Goal: Task Accomplishment & Management: Manage account settings

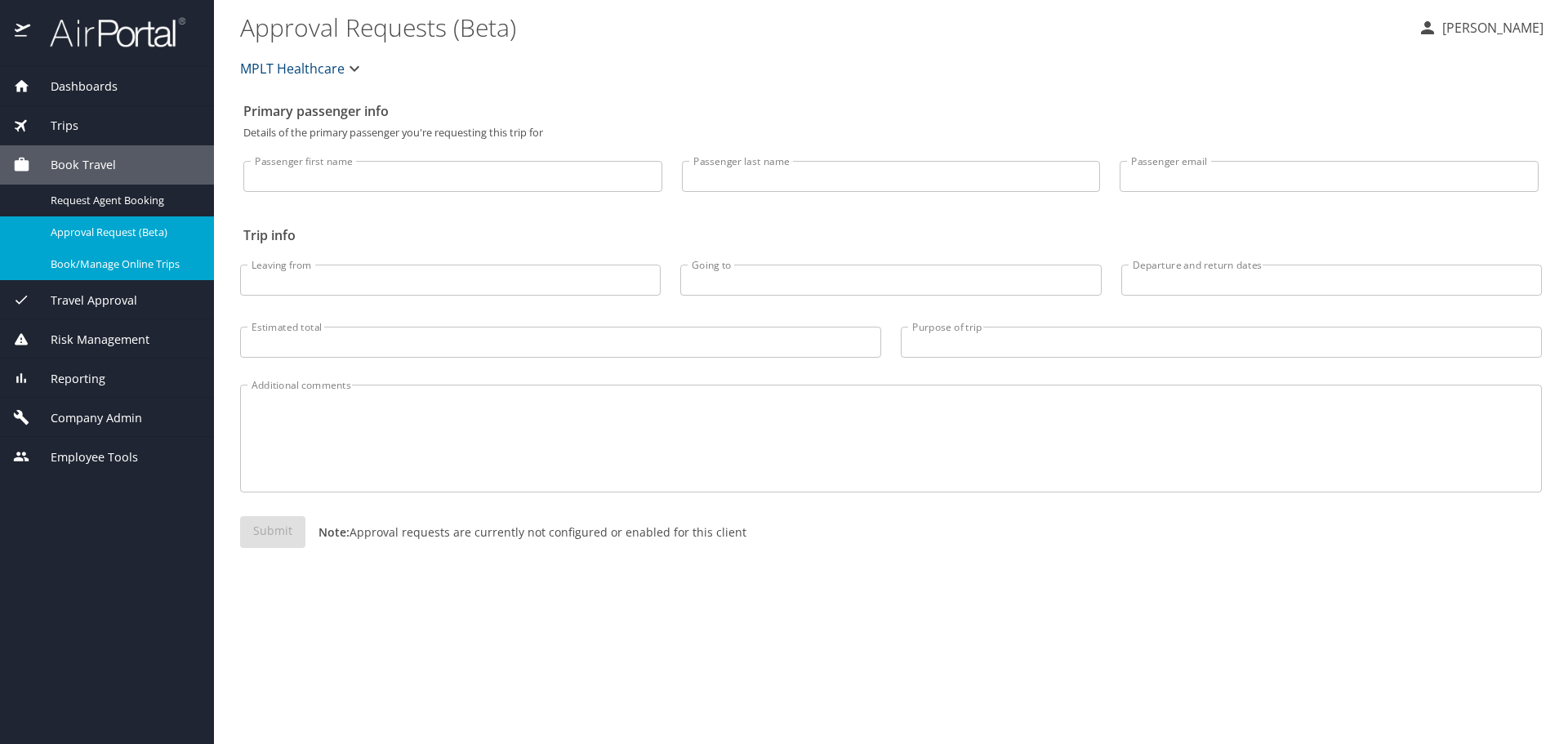
click at [93, 411] on span "Company Admin" at bounding box center [86, 418] width 112 height 18
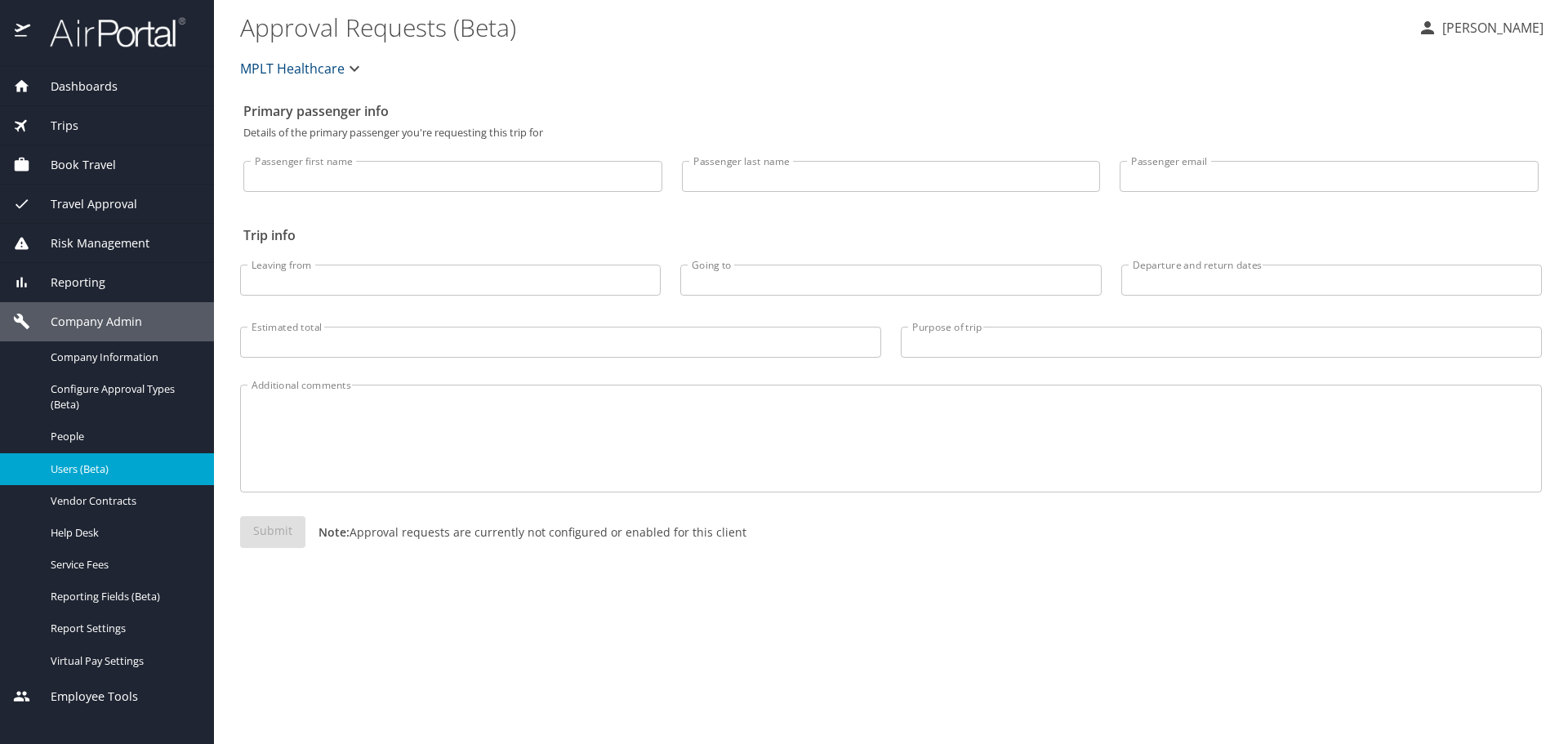
click at [94, 463] on span "Users (Beta)" at bounding box center [122, 469] width 144 height 16
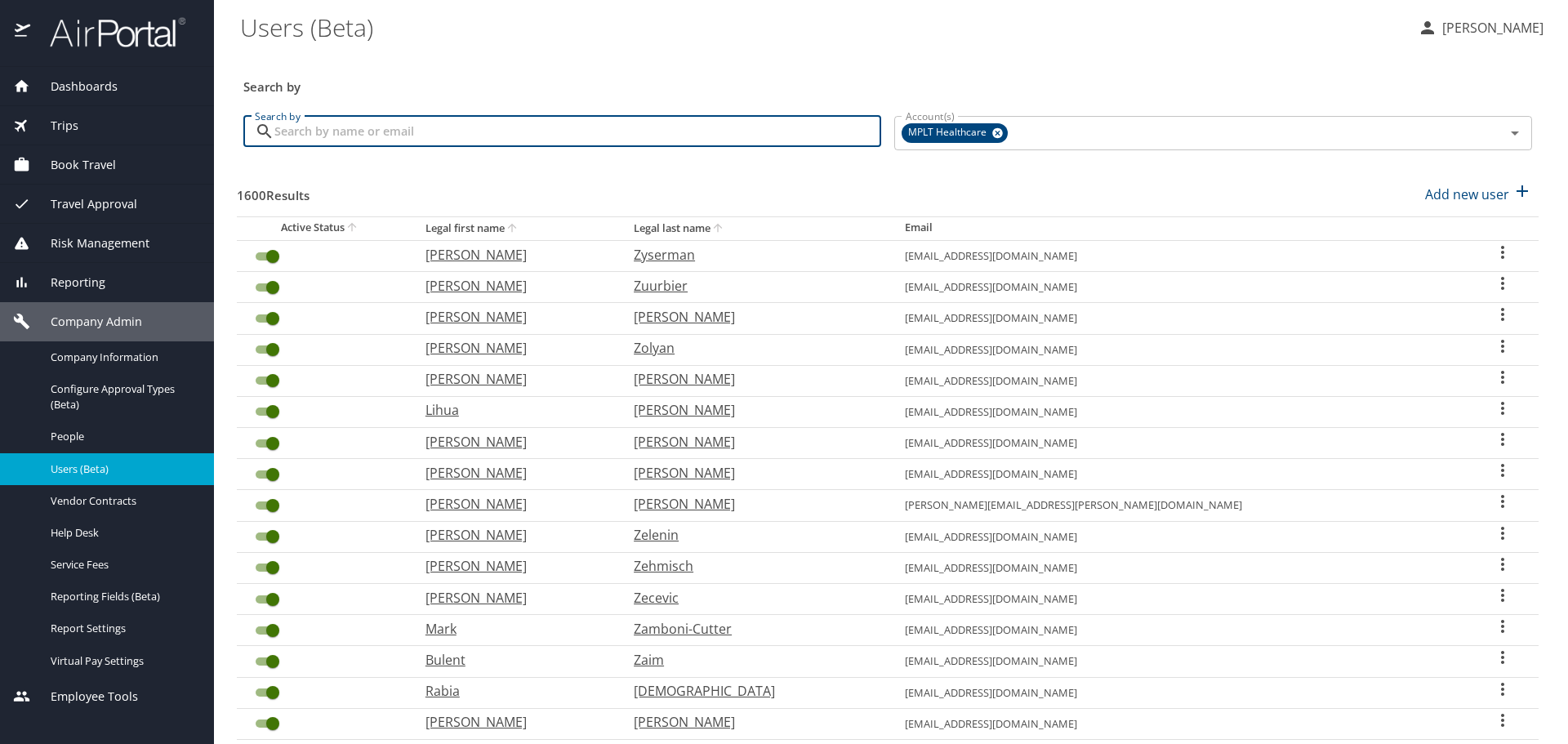
click at [579, 135] on input "Search by" at bounding box center [578, 132] width 607 height 31
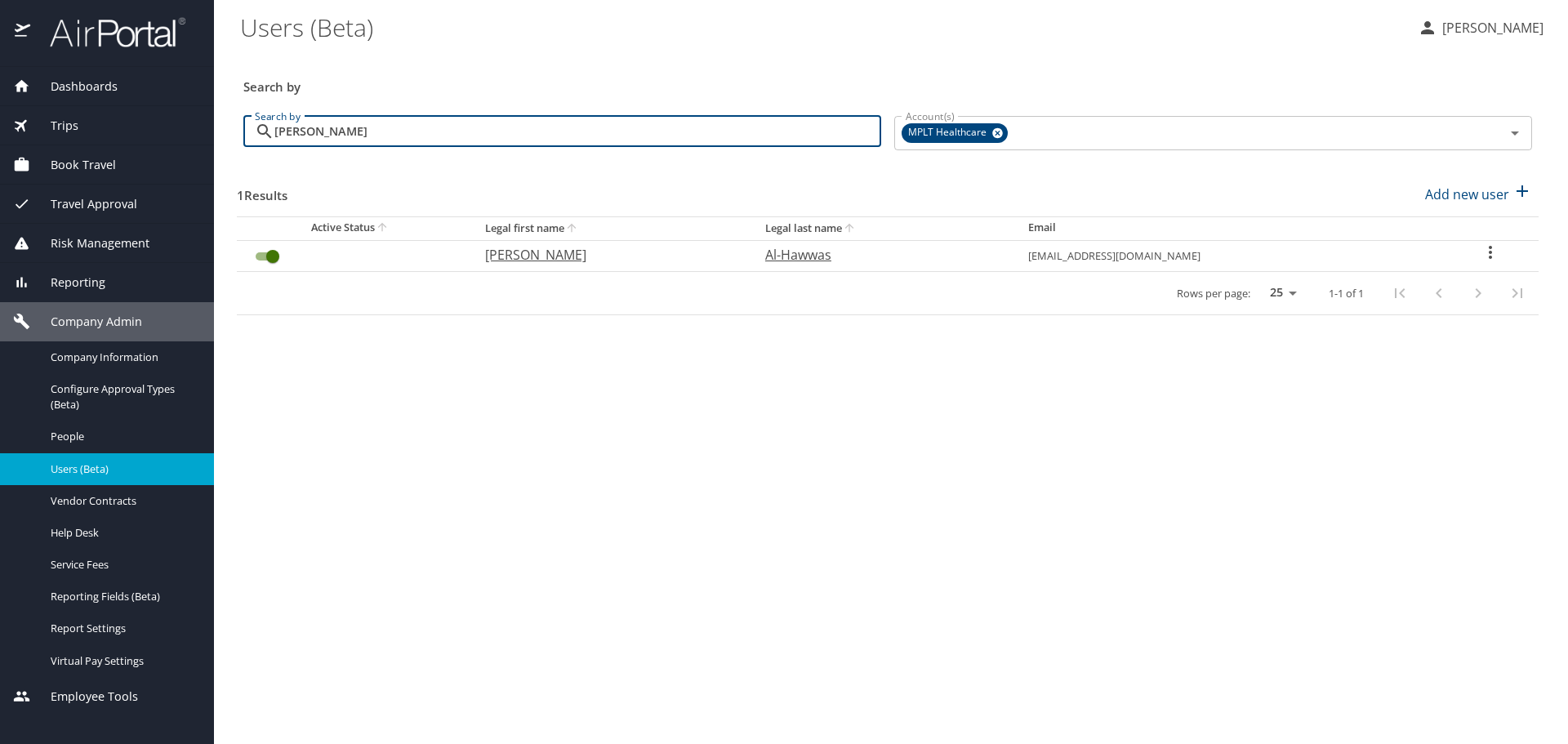
type input "[PERSON_NAME]"
click at [505, 247] on p "[PERSON_NAME]" at bounding box center [609, 254] width 247 height 19
select select "US"
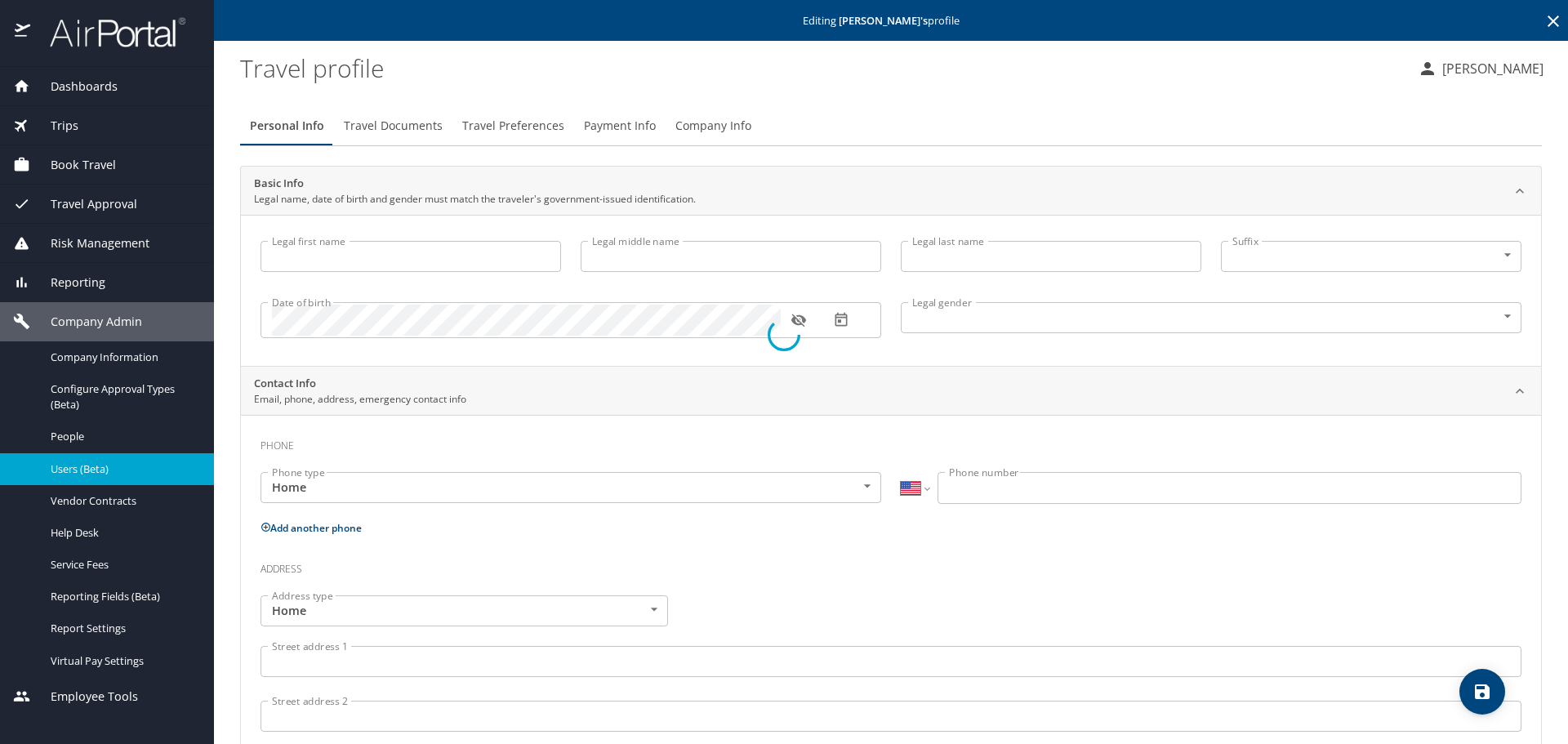
type input "[PERSON_NAME]"
type input "Al-Hawwas"
type input "[DEMOGRAPHIC_DATA]"
select select "US"
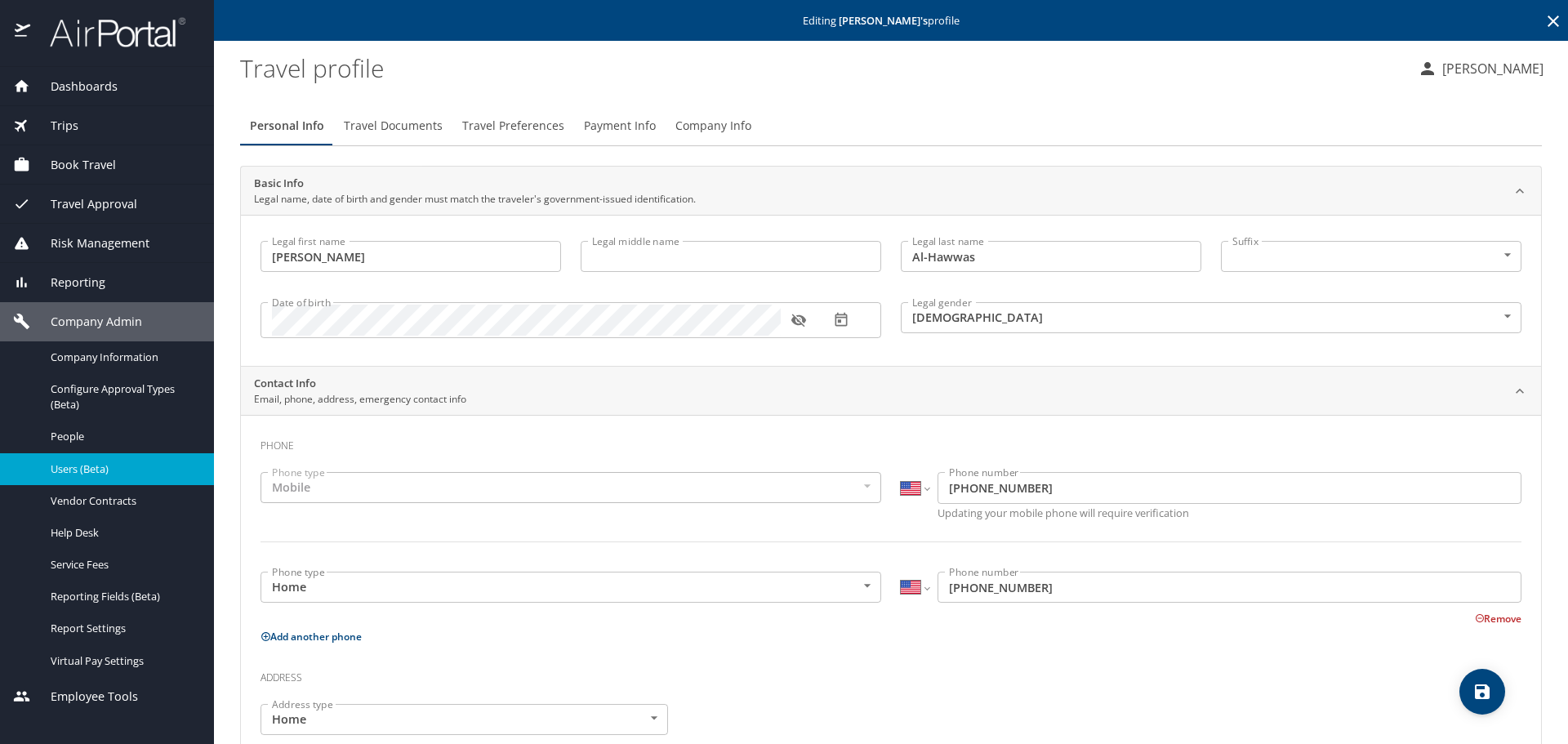
click at [507, 124] on span "Travel Preferences" at bounding box center [514, 126] width 103 height 20
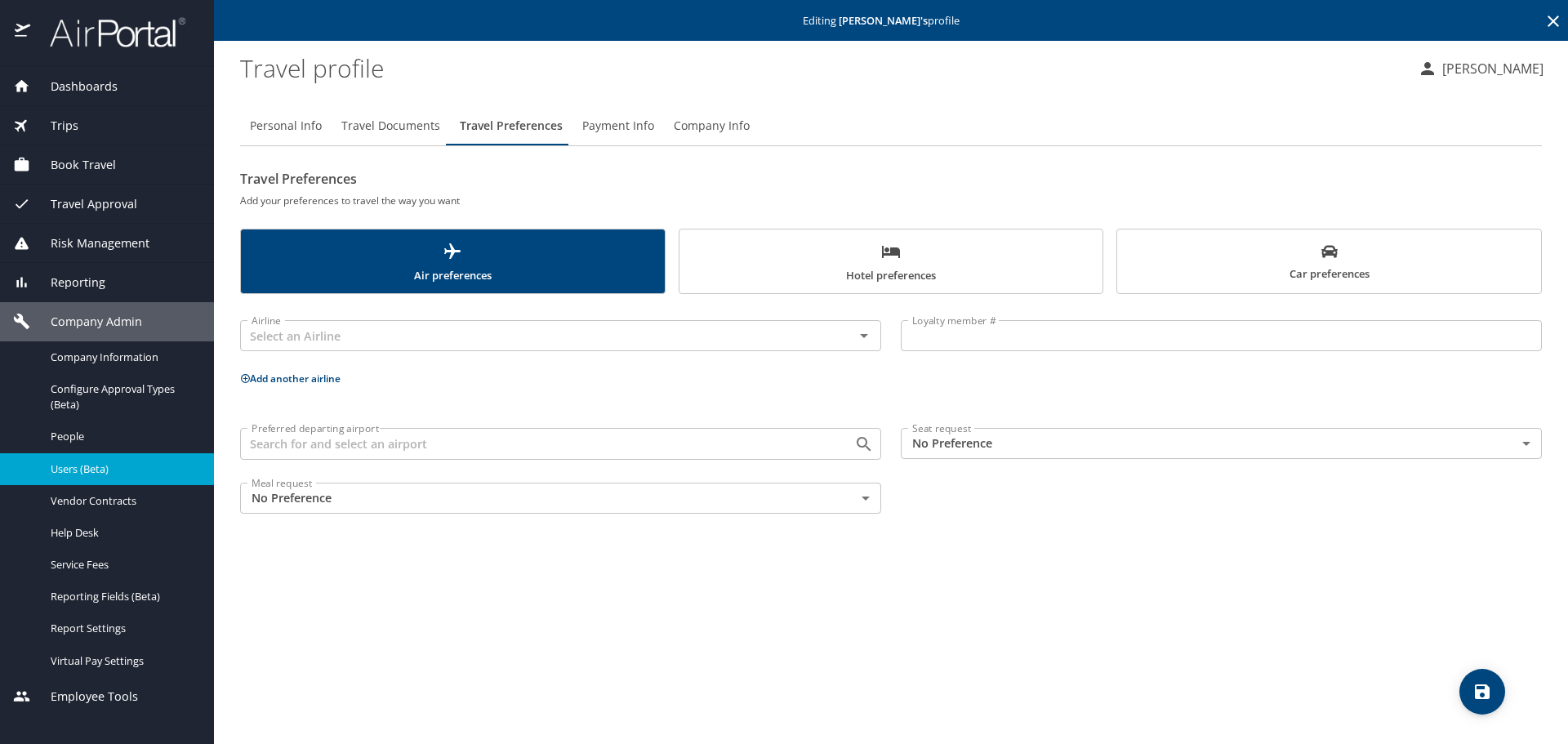
click at [716, 253] on span "Hotel preferences" at bounding box center [892, 263] width 405 height 43
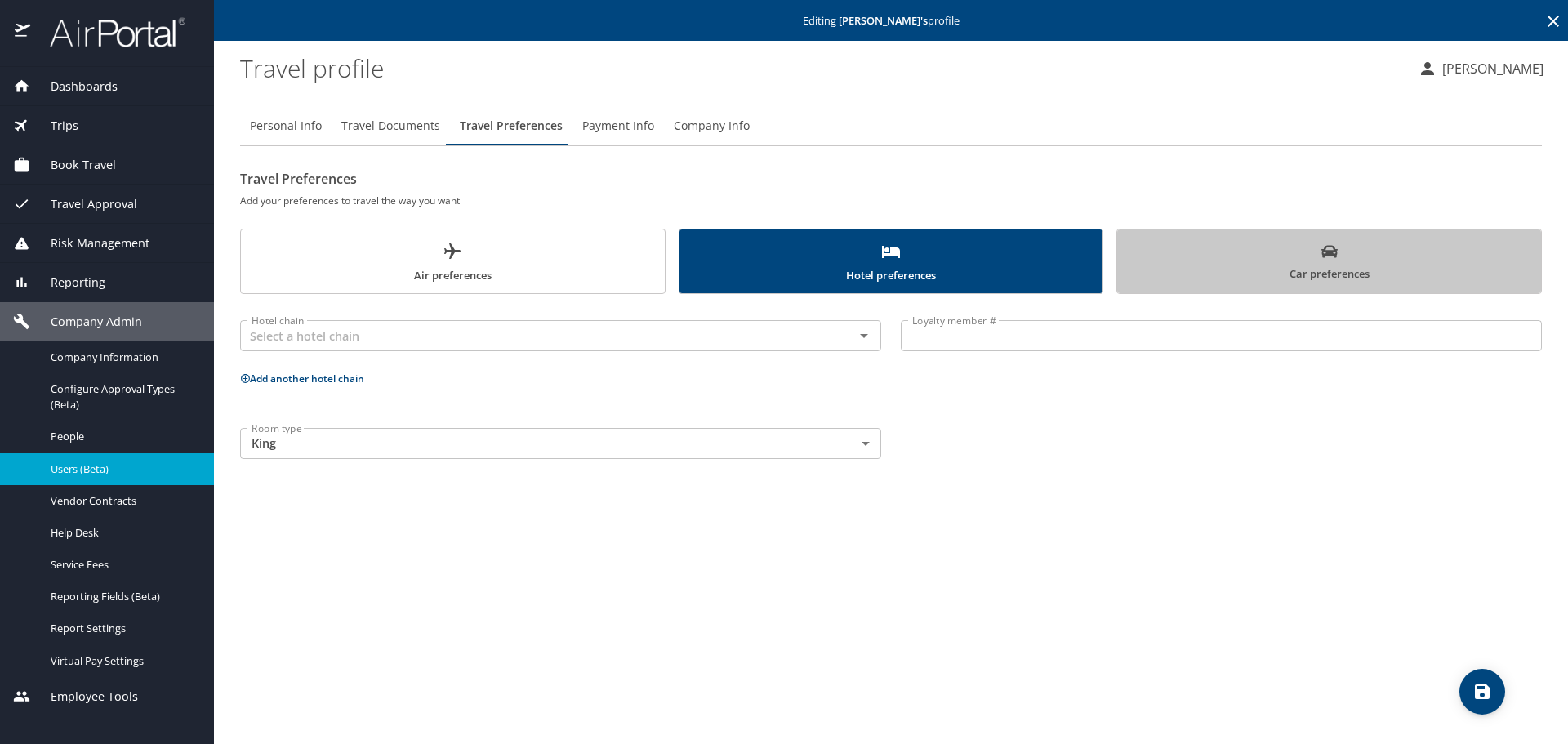
click at [1119, 262] on button "Car preferences" at bounding box center [1329, 261] width 426 height 65
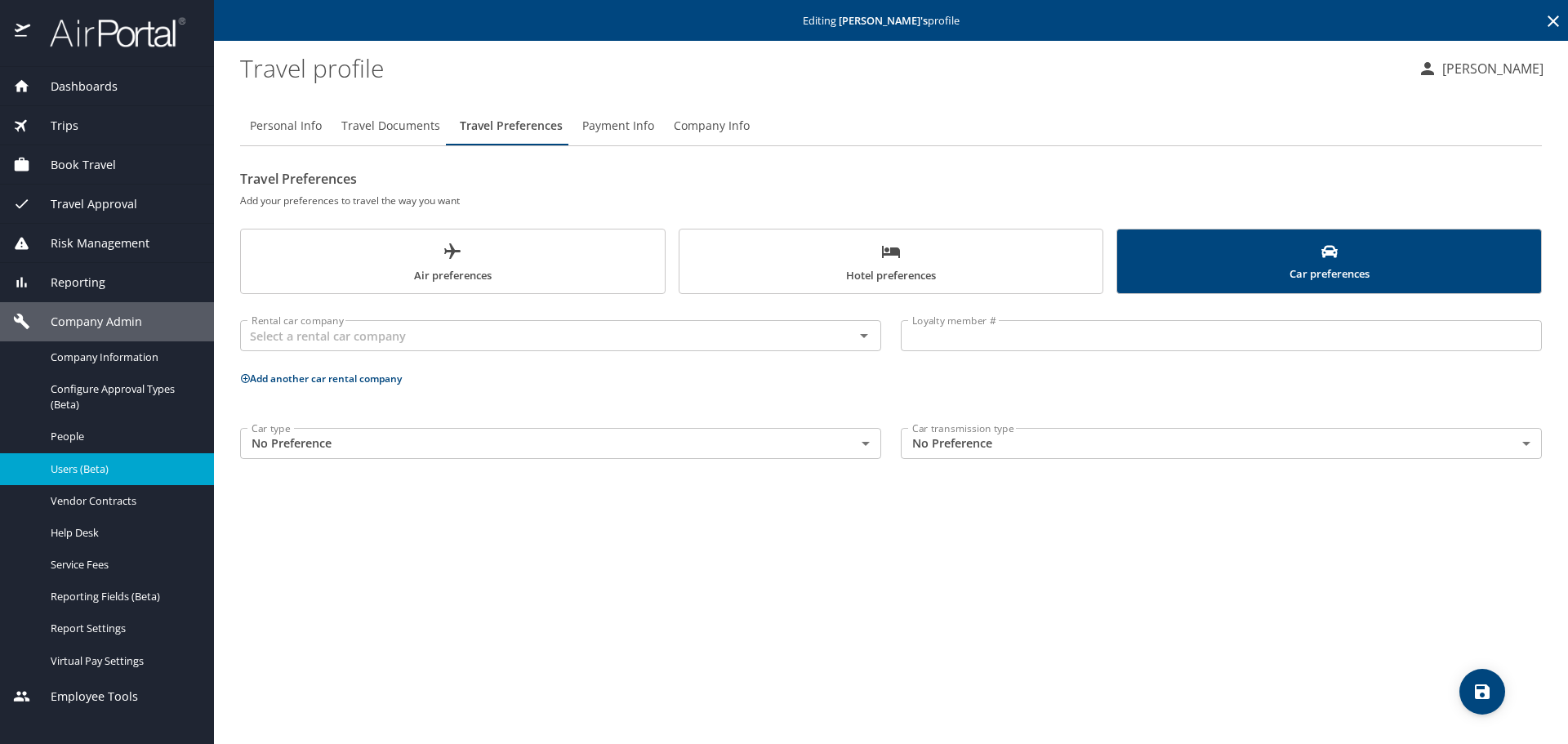
click at [1554, 18] on icon at bounding box center [1552, 20] width 19 height 19
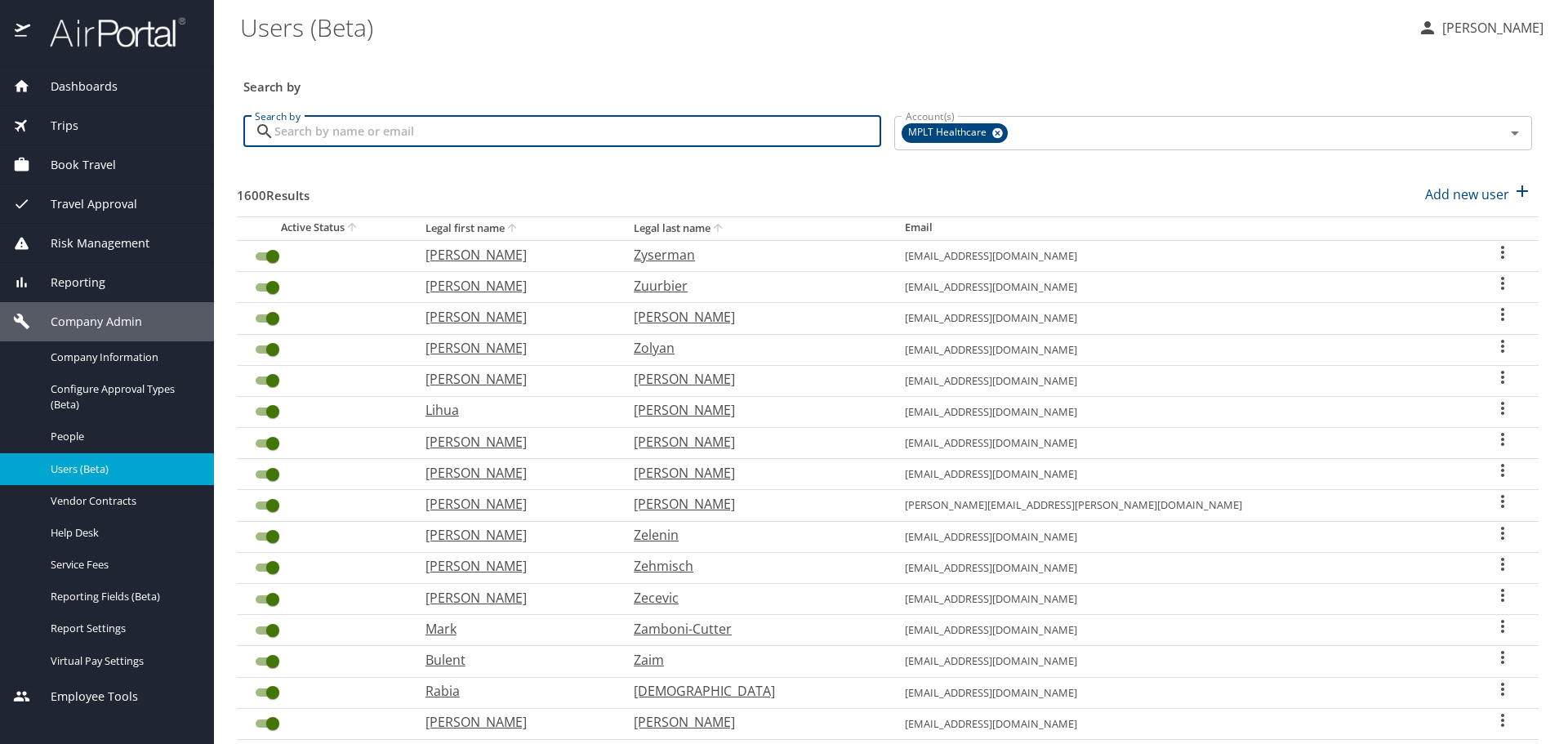
click at [709, 135] on input "Search by" at bounding box center [578, 132] width 607 height 31
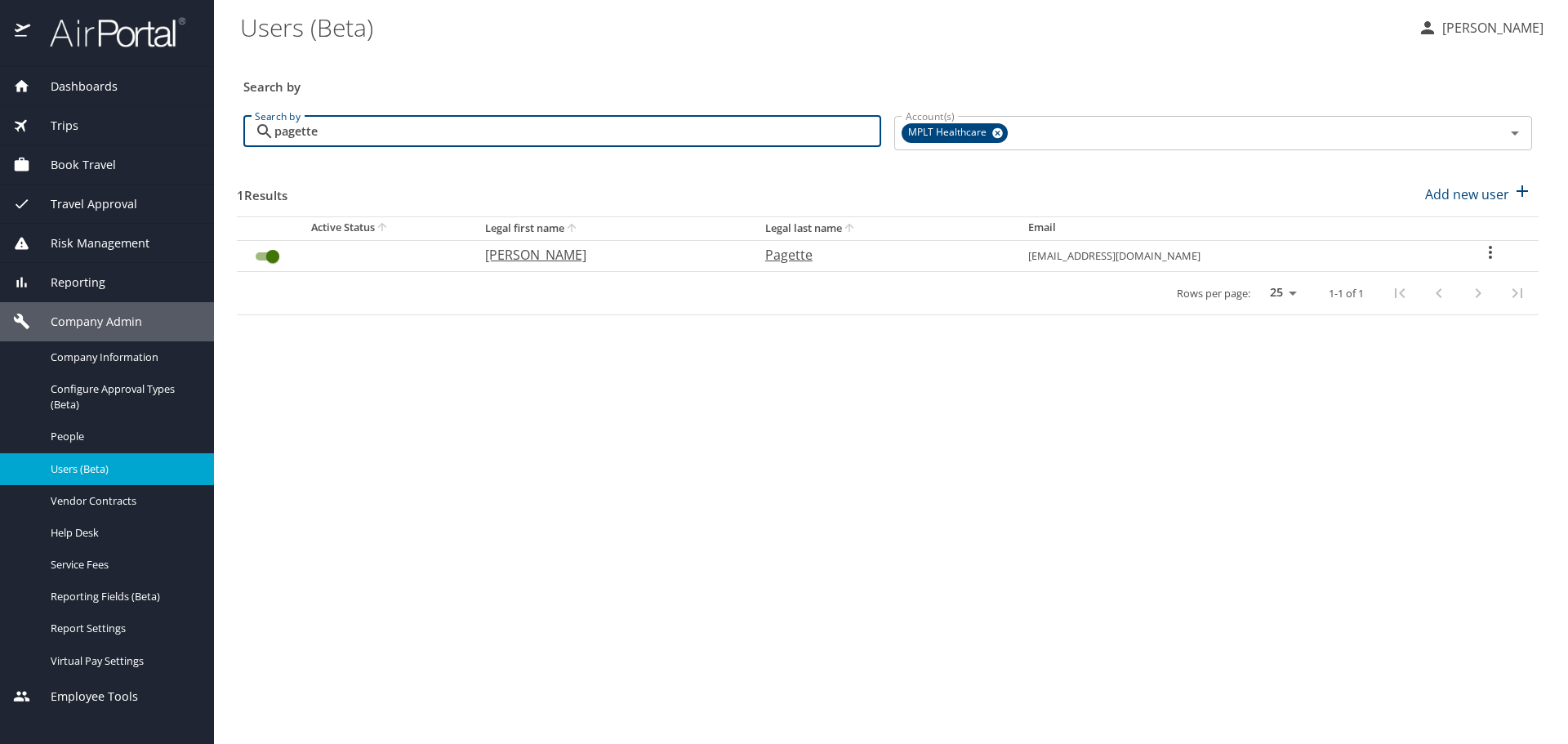
type input "pagette"
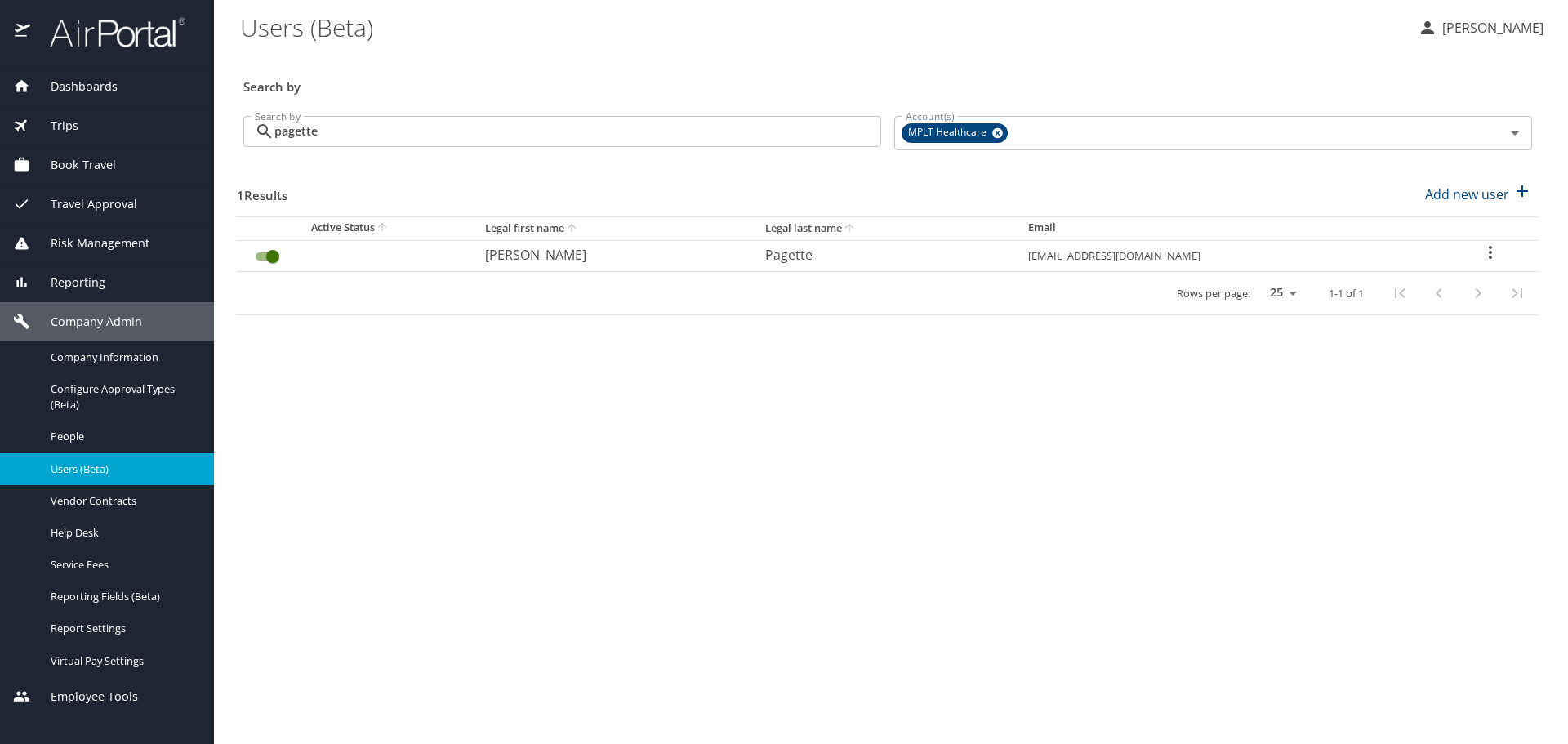
click at [526, 256] on p "[PERSON_NAME]" at bounding box center [609, 254] width 247 height 19
select select "US"
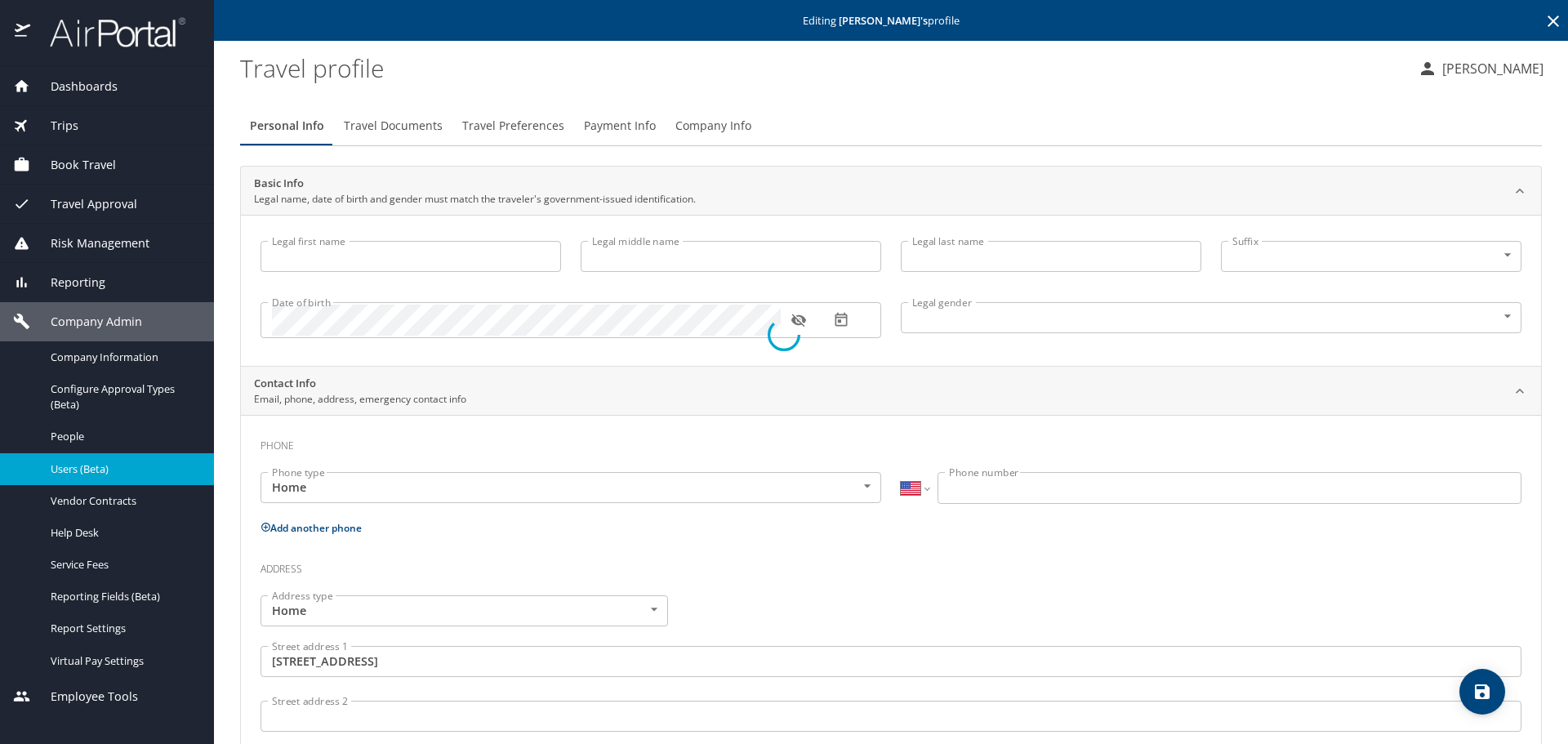
type input "[PERSON_NAME]"
type input "Pagette"
type input "[DEMOGRAPHIC_DATA]"
type input "[PERSON_NAME]"
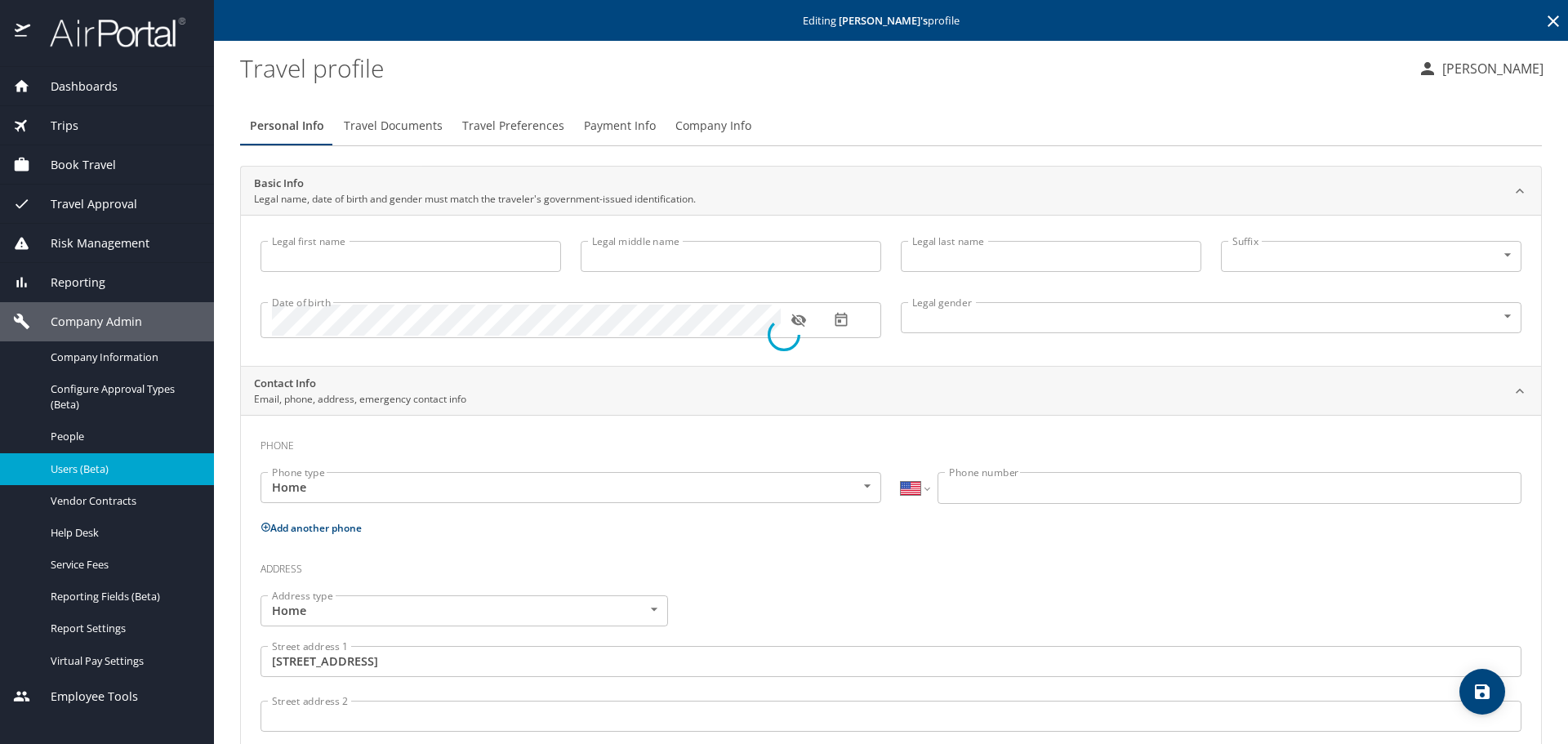
type input "Pagette"
type input "[PHONE_NUMBER]"
type input "[GEOGRAPHIC_DATA]"
type input "[US_STATE]"
select select "US"
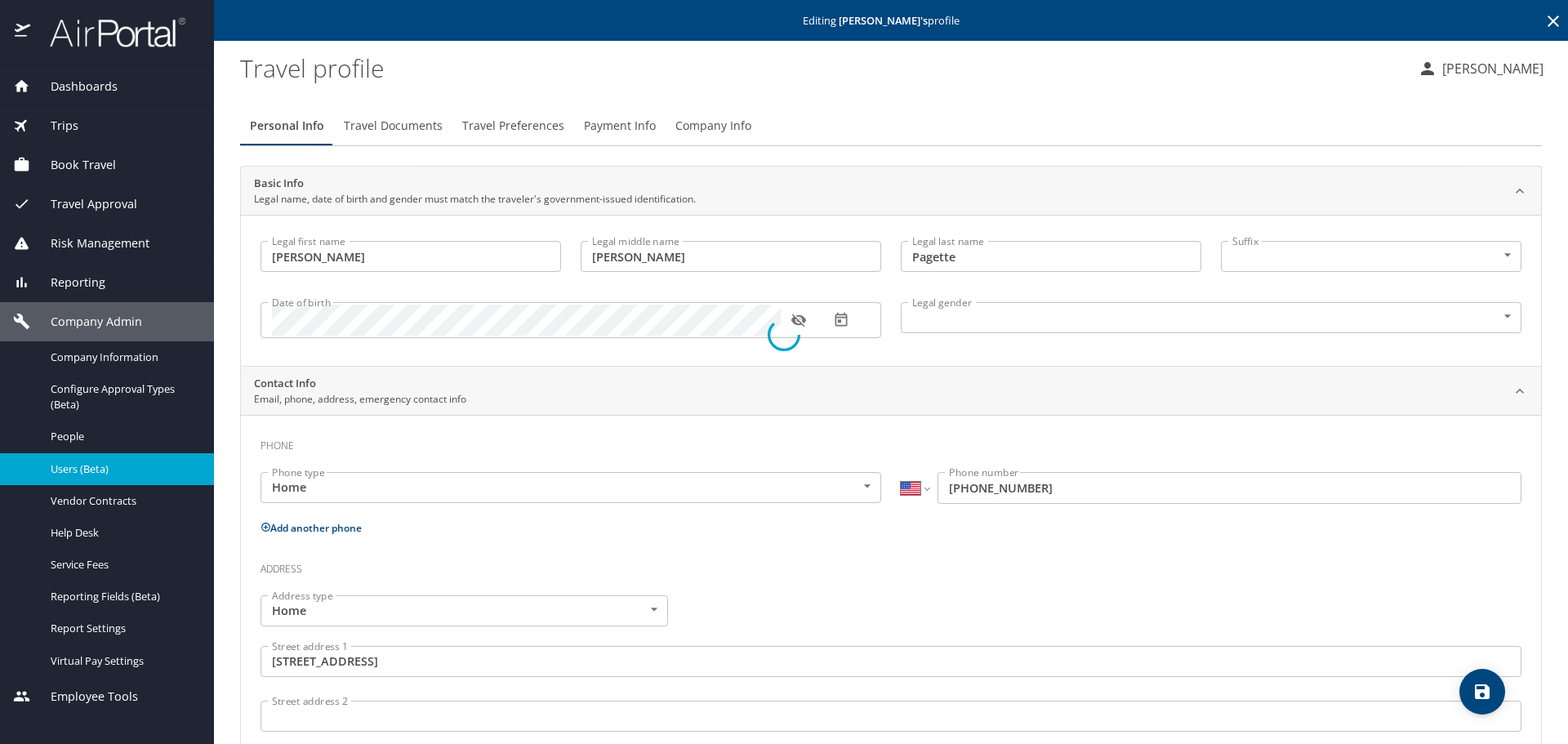
select select "US"
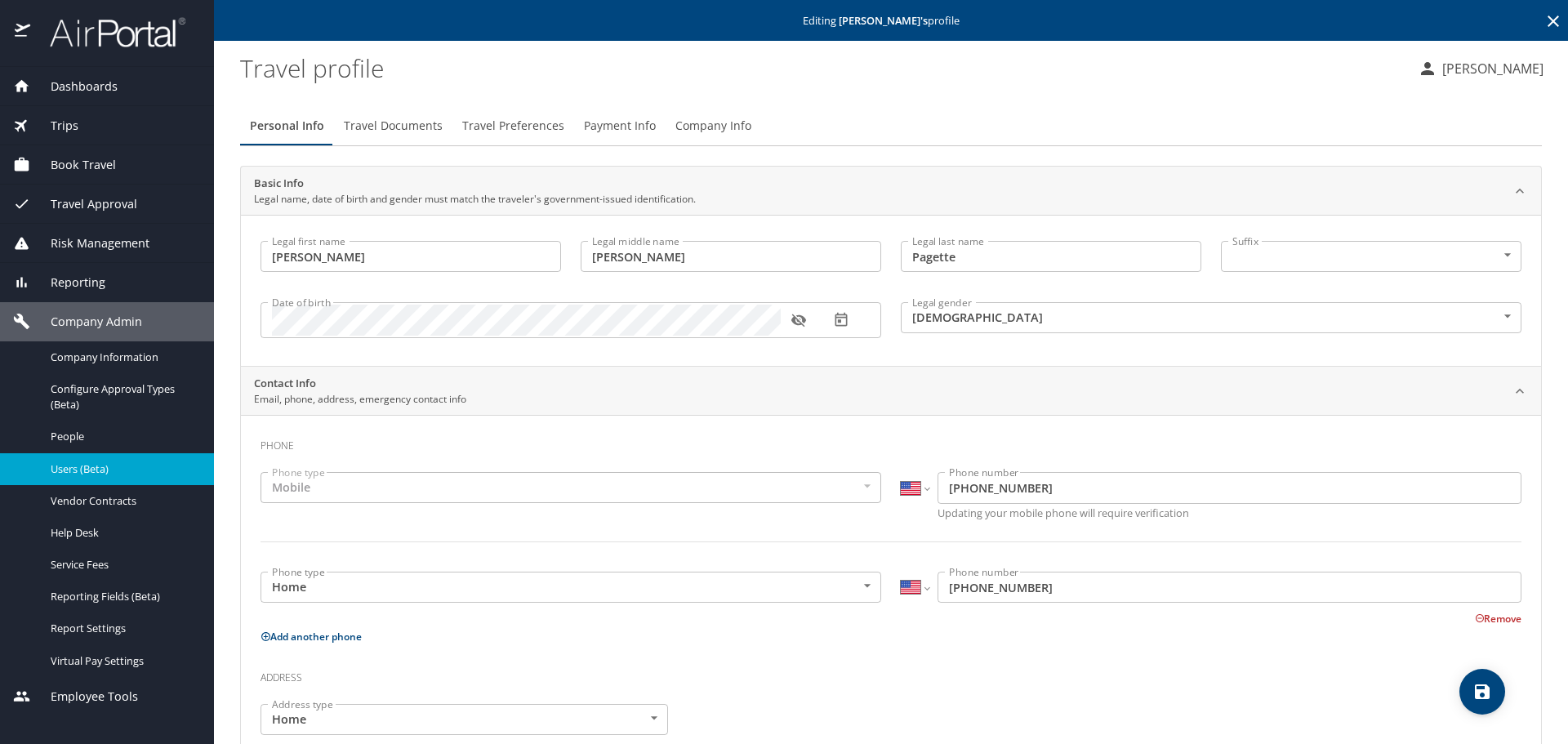
click at [532, 124] on span "Travel Preferences" at bounding box center [514, 126] width 103 height 20
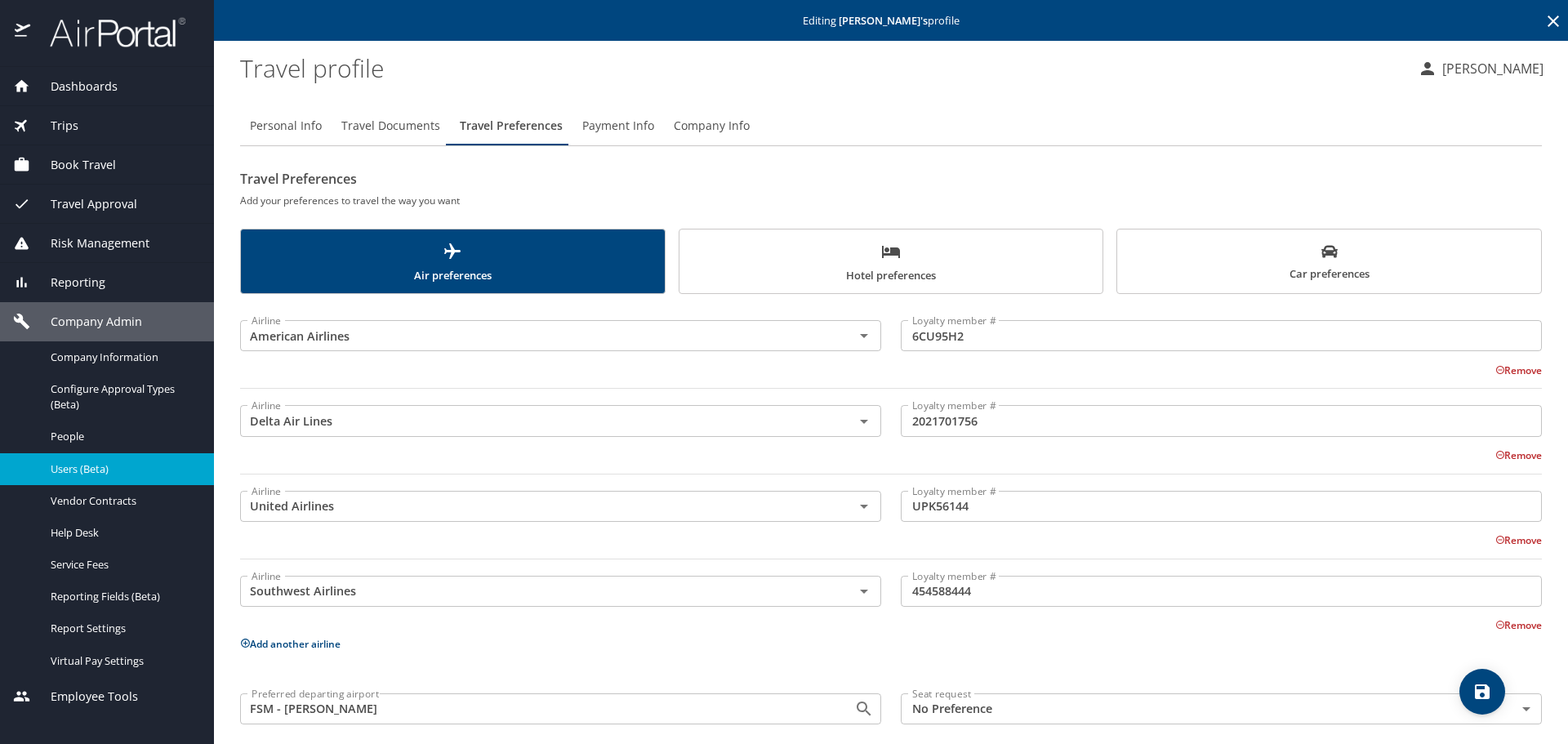
click at [816, 255] on span "Hotel preferences" at bounding box center [892, 263] width 405 height 43
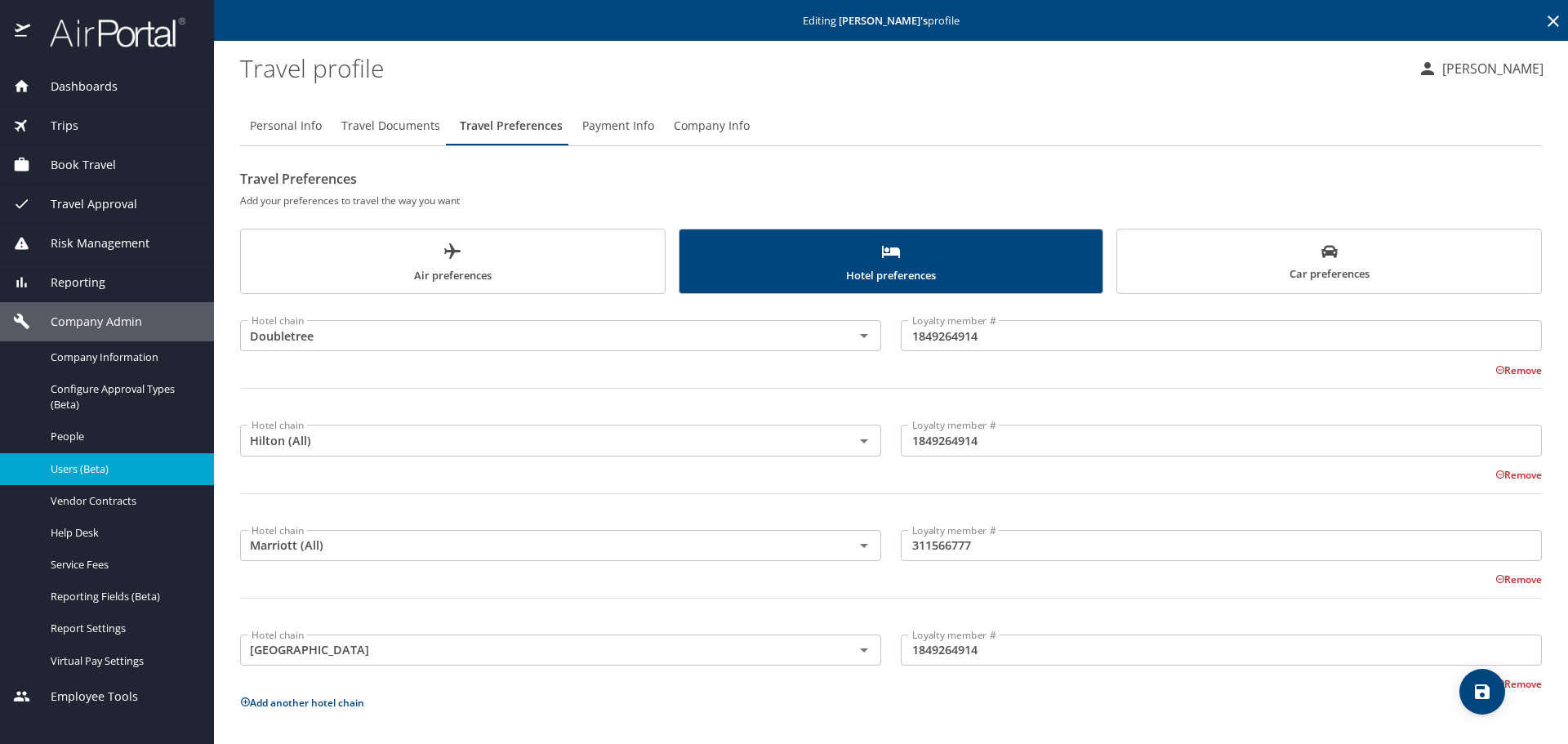
click at [1549, 20] on icon at bounding box center [1552, 20] width 19 height 19
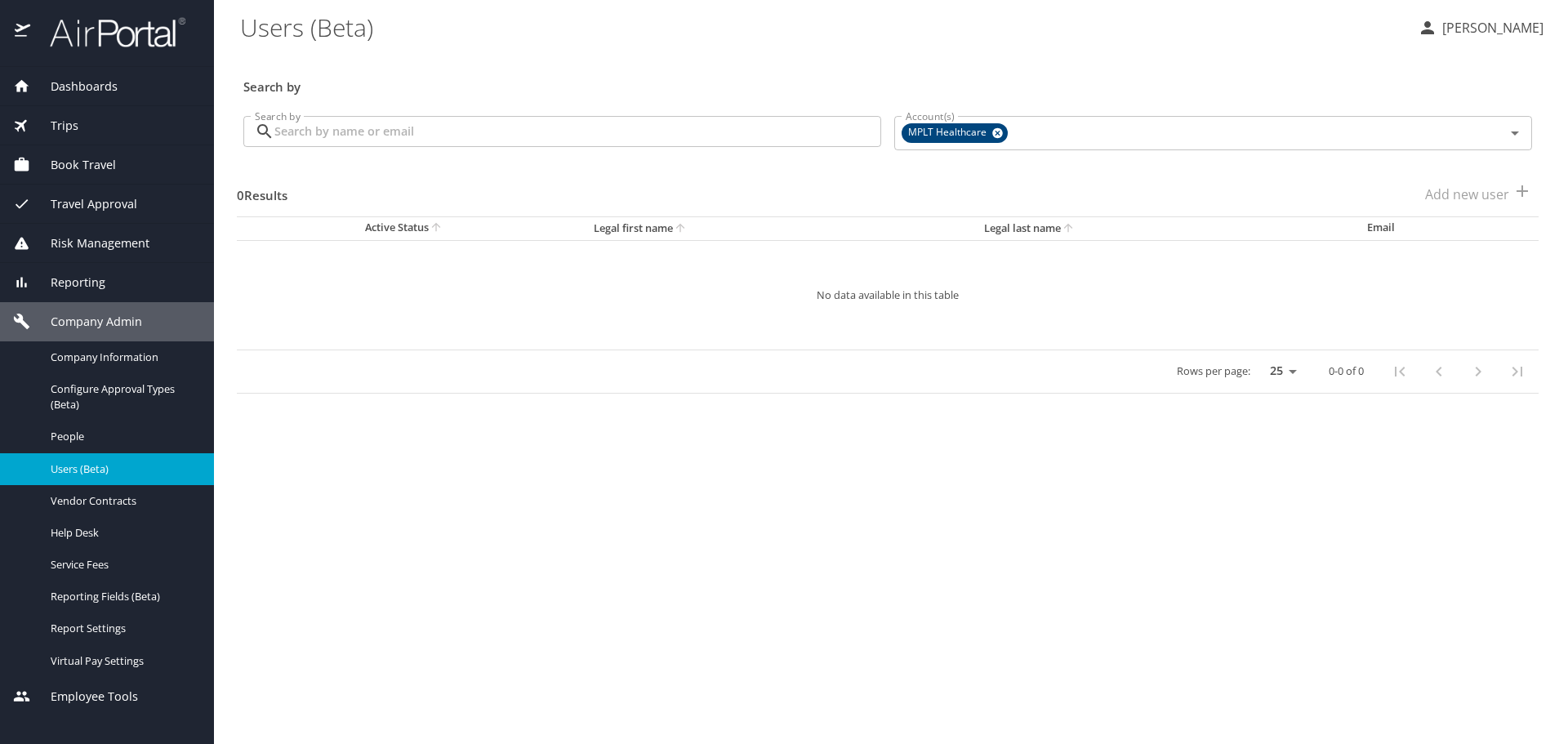
click at [732, 128] on input "Search by" at bounding box center [578, 132] width 607 height 31
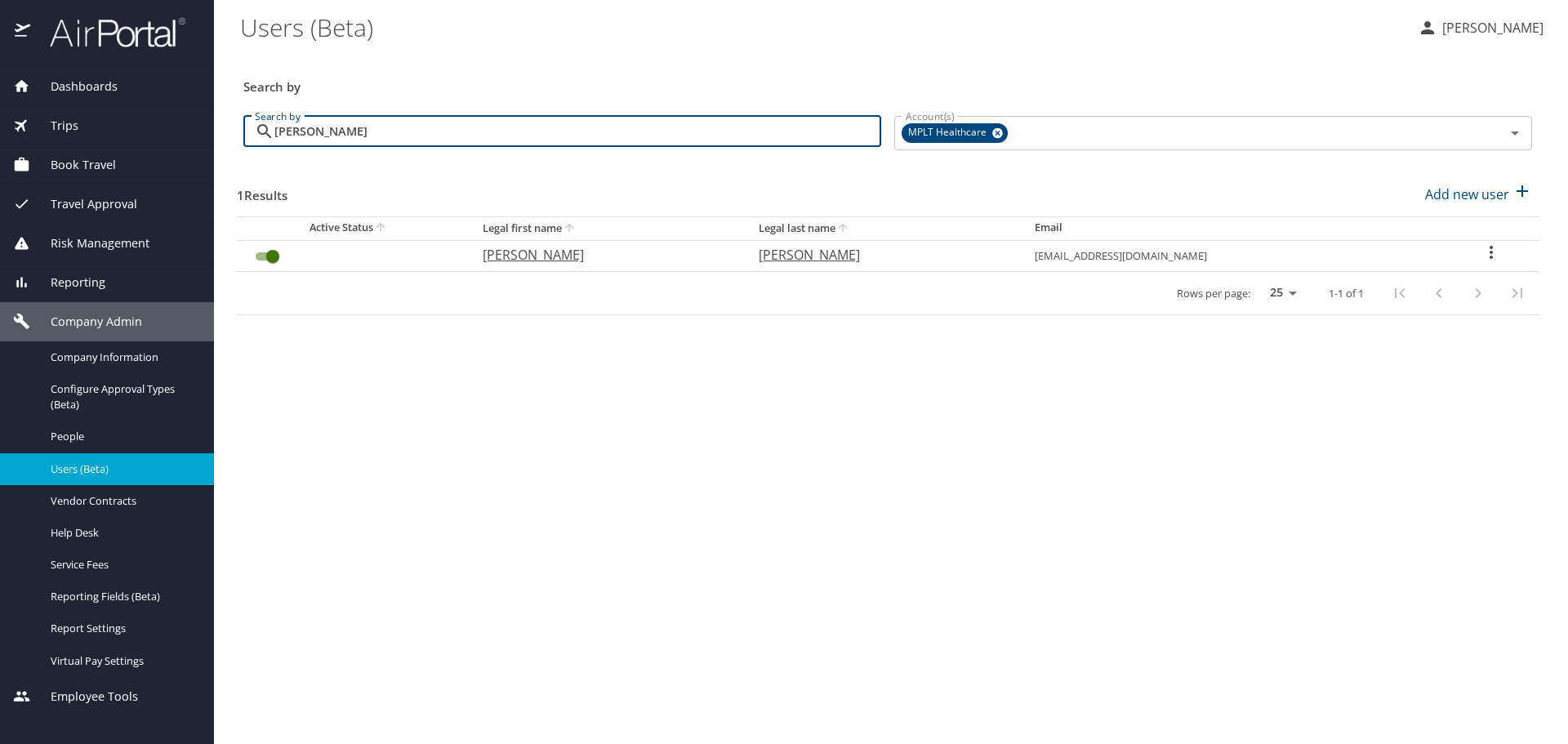
type input "[PERSON_NAME]"
click at [531, 253] on p "[PERSON_NAME]" at bounding box center [604, 254] width 243 height 19
select select "US"
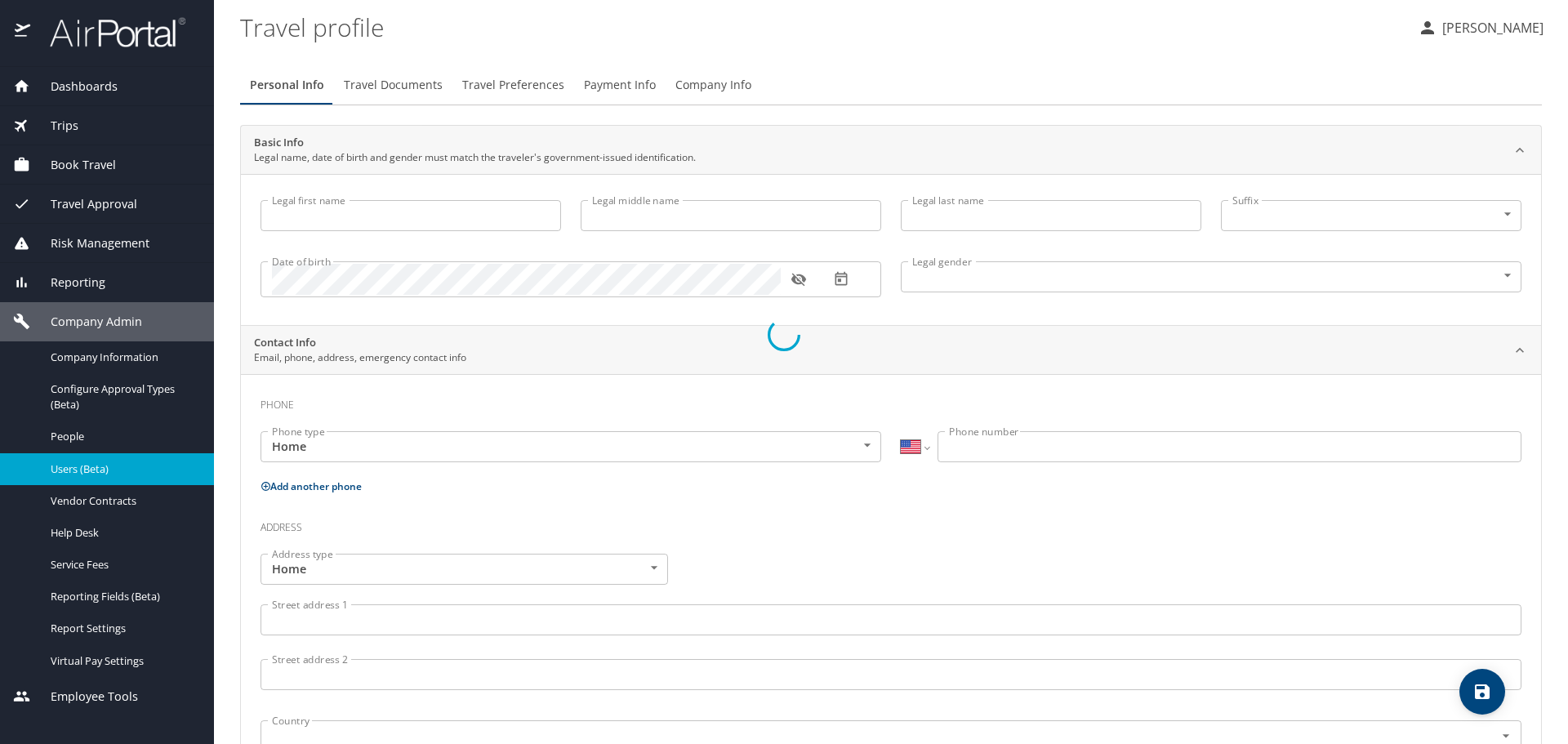
click at [524, 85] on div at bounding box center [784, 335] width 1568 height 818
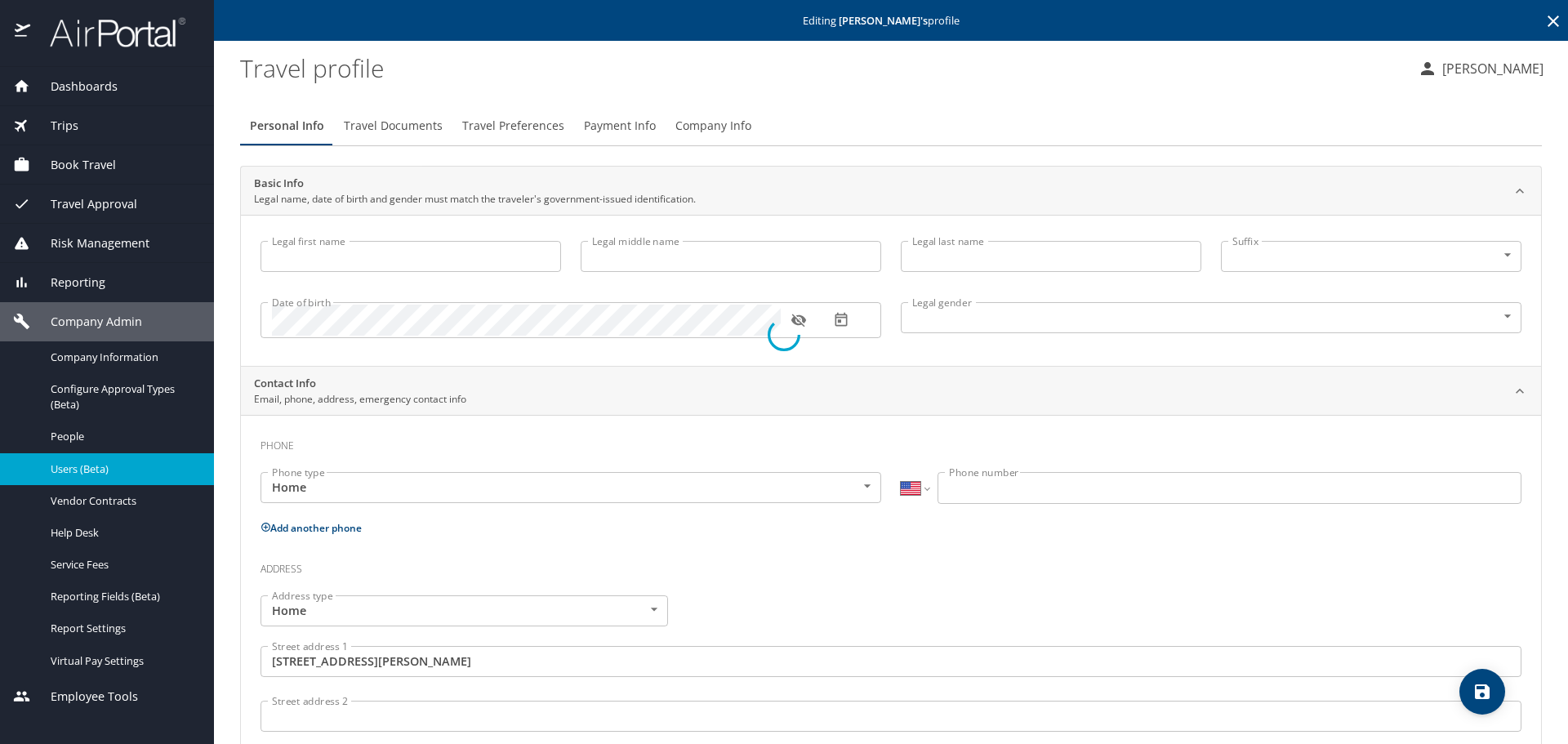
type input "[PERSON_NAME]"
type input "O"
type input "[PERSON_NAME]"
type input "[DEMOGRAPHIC_DATA]"
type input "Yinka"
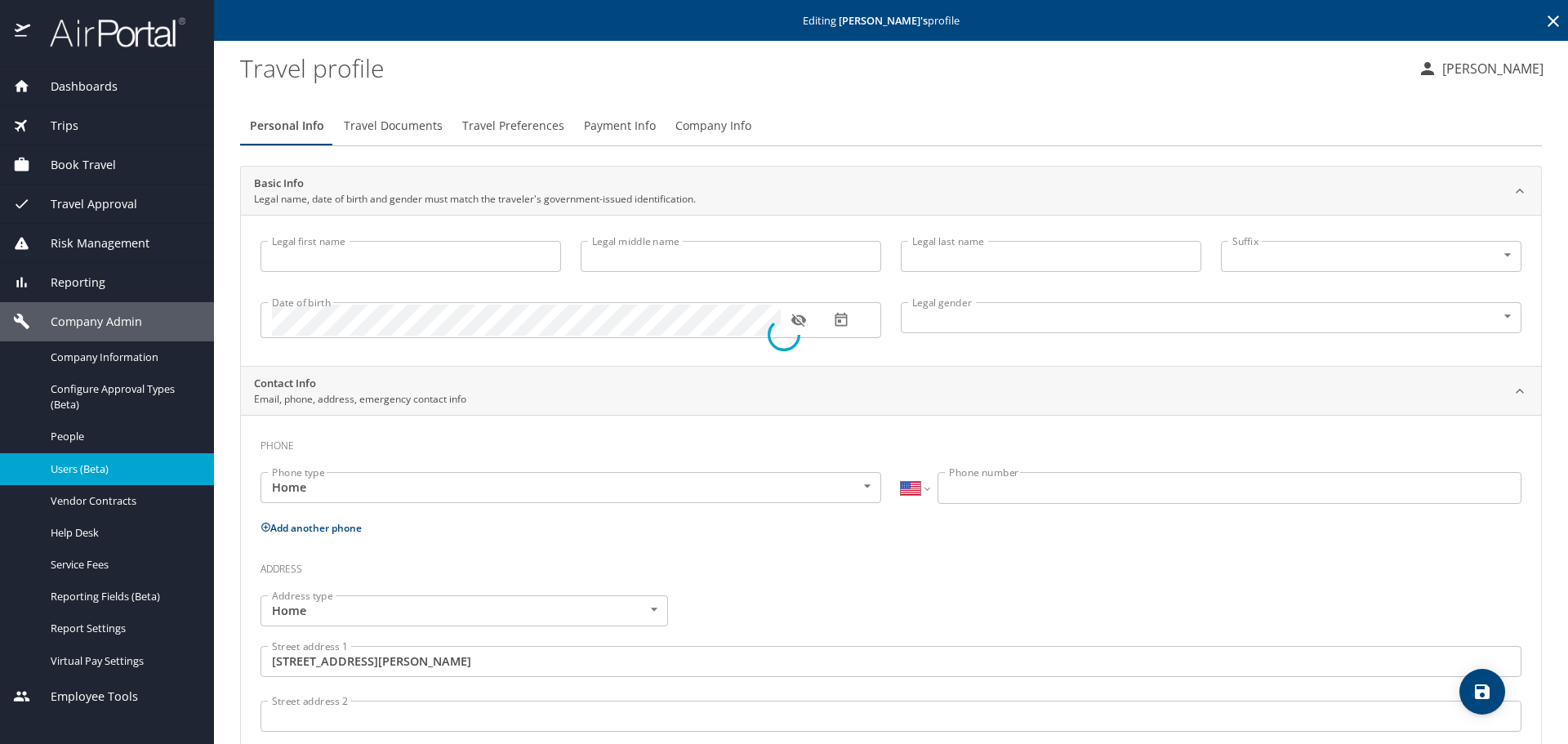
type input "[PERSON_NAME]"
type input "[PHONE_NUMBER]"
type input "[GEOGRAPHIC_DATA]"
type input "[US_STATE]"
select select "US"
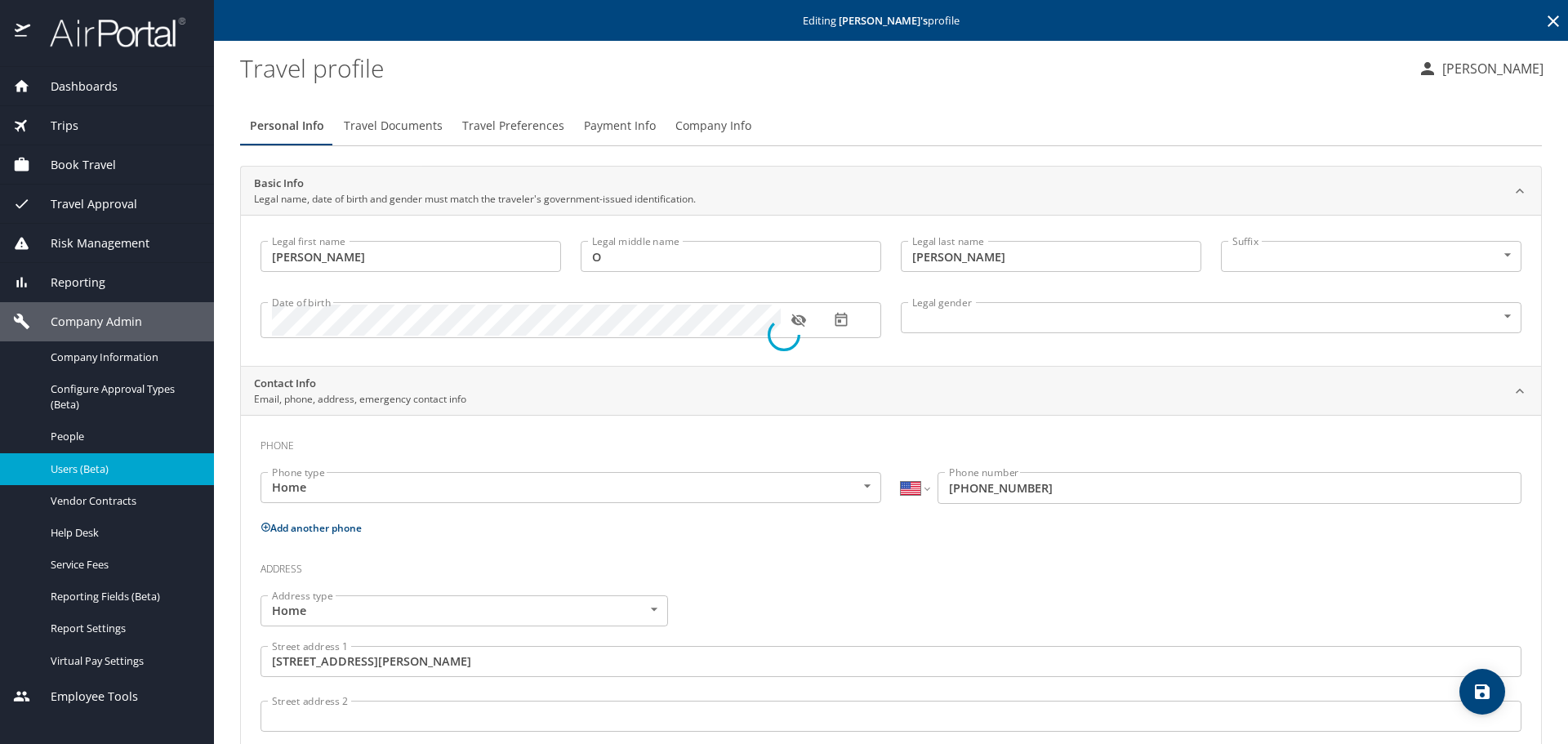
select select "US"
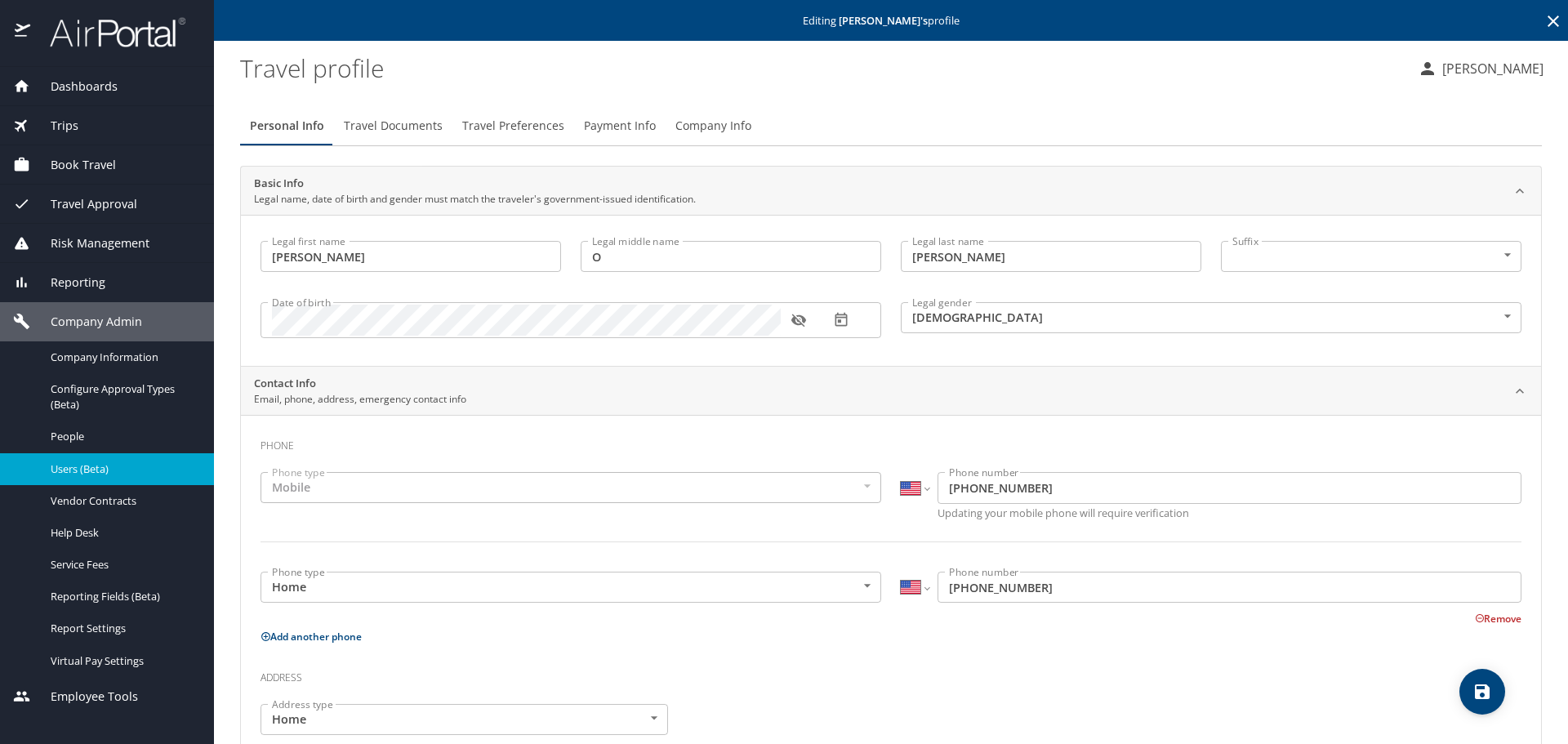
drag, startPoint x: 526, startPoint y: 123, endPoint x: 686, endPoint y: 147, distance: 161.8
click at [526, 123] on span "Travel Preferences" at bounding box center [514, 126] width 103 height 20
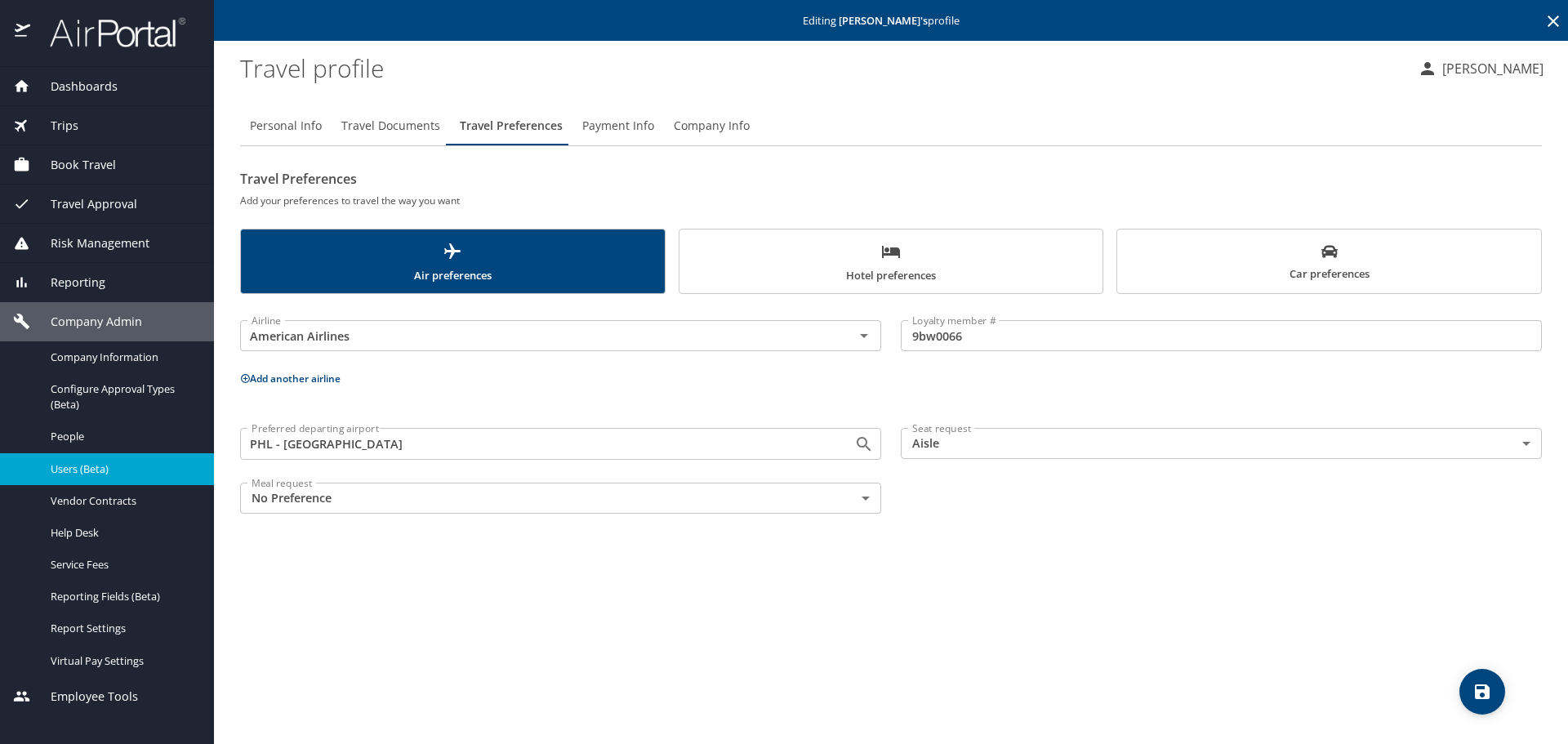
click at [844, 246] on span "Hotel preferences" at bounding box center [892, 263] width 405 height 43
